Goal: Task Accomplishment & Management: Complete application form

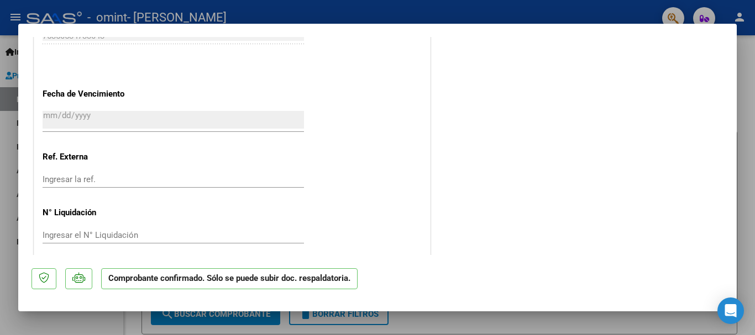
scroll to position [624, 0]
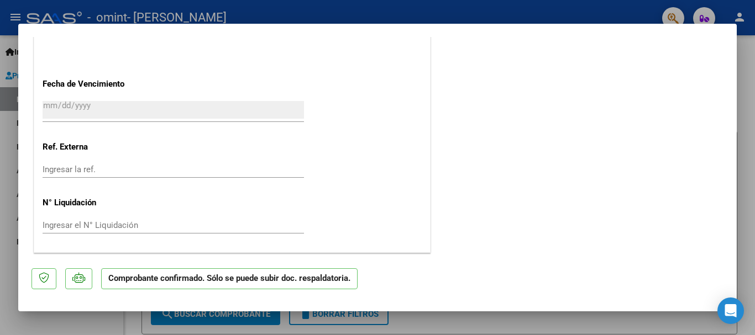
type input "$ 0,00"
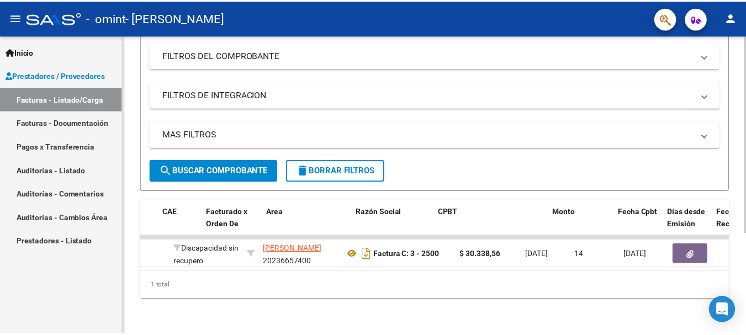
scroll to position [0, 0]
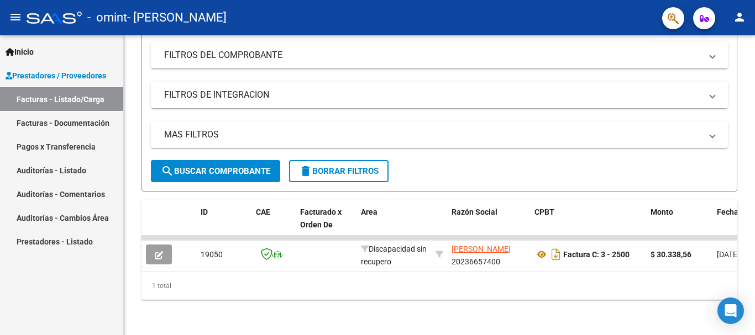
click at [740, 15] on mat-icon "person" at bounding box center [739, 16] width 13 height 13
click at [712, 68] on button "exit_to_app Salir" at bounding box center [716, 73] width 67 height 27
